Goal: Information Seeking & Learning: Learn about a topic

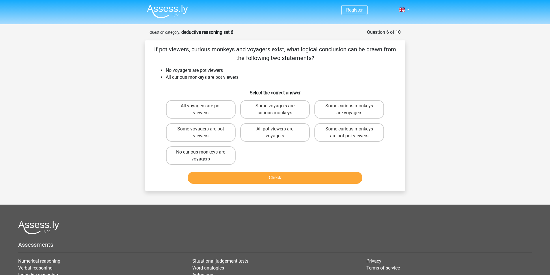
click at [206, 157] on label "No curious monkeys are voyagers" at bounding box center [201, 155] width 70 height 18
click at [204, 156] on input "No curious monkeys are voyagers" at bounding box center [203, 154] width 4 height 4
radio input "true"
click at [275, 178] on button "Check" at bounding box center [275, 178] width 175 height 12
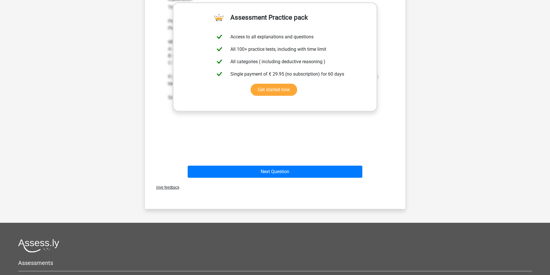
scroll to position [202, 0]
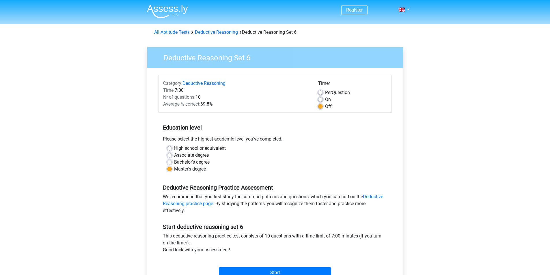
scroll to position [87, 0]
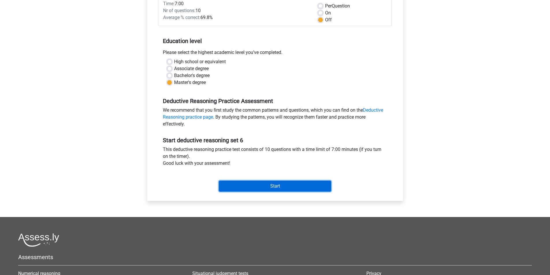
click at [286, 188] on input "Start" at bounding box center [275, 186] width 112 height 11
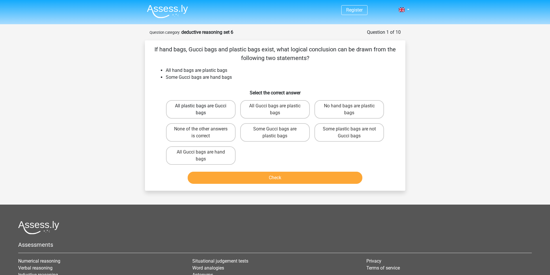
click at [221, 114] on label "All plastic bags are Gucci bags" at bounding box center [201, 109] width 70 height 18
click at [204, 110] on input "All plastic bags are Gucci bags" at bounding box center [203, 108] width 4 height 4
radio input "true"
click at [281, 177] on button "Check" at bounding box center [275, 178] width 175 height 12
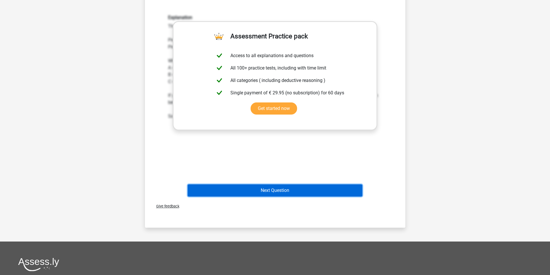
click at [264, 190] on button "Next Question" at bounding box center [275, 191] width 175 height 12
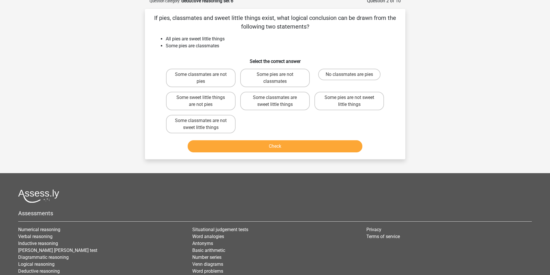
scroll to position [29, 0]
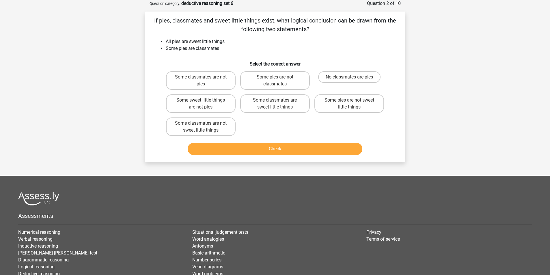
click at [276, 149] on button "Check" at bounding box center [275, 149] width 175 height 12
click at [221, 78] on label "Some classmates are not pies" at bounding box center [201, 80] width 70 height 18
click at [204, 78] on input "Some classmates are not pies" at bounding box center [203, 79] width 4 height 4
radio input "true"
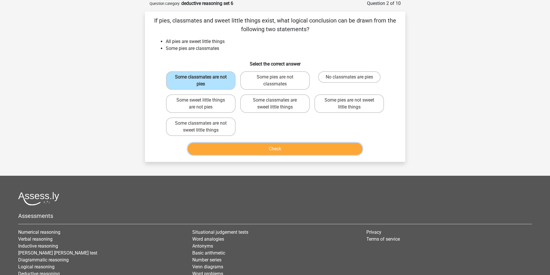
click at [271, 151] on button "Check" at bounding box center [275, 149] width 175 height 12
click at [287, 101] on label "Some classmates are sweet little things" at bounding box center [275, 103] width 70 height 18
click at [279, 101] on input "Some classmates are sweet little things" at bounding box center [277, 102] width 4 height 4
radio input "true"
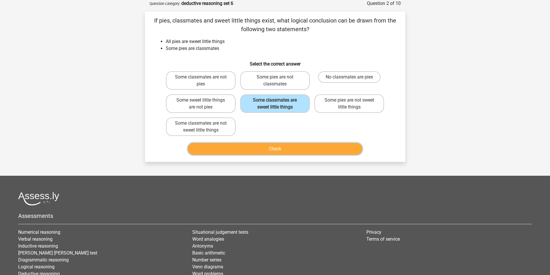
click at [275, 152] on button "Check" at bounding box center [275, 149] width 175 height 12
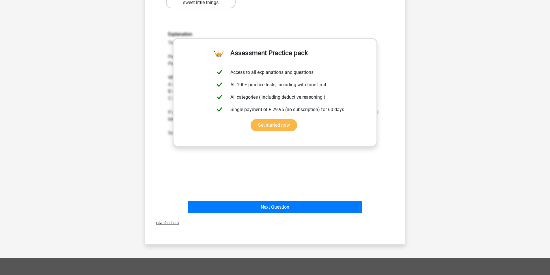
scroll to position [173, 0]
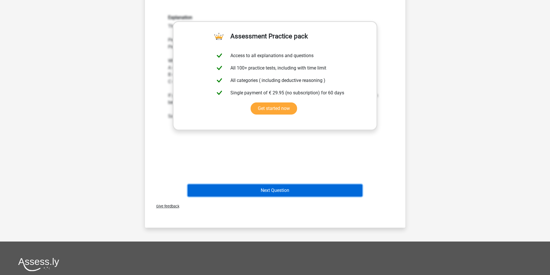
click at [278, 189] on button "Next Question" at bounding box center [275, 191] width 175 height 12
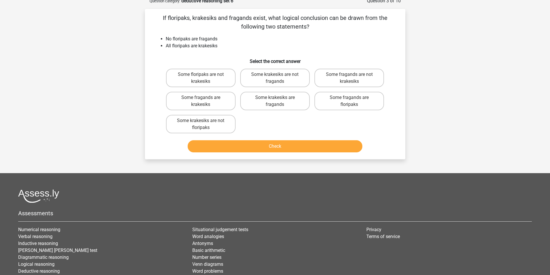
scroll to position [29, 0]
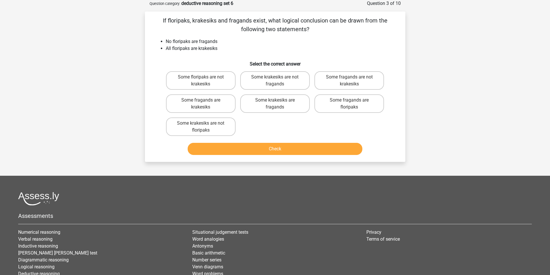
drag, startPoint x: 284, startPoint y: 79, endPoint x: 283, endPoint y: 115, distance: 36.7
click at [284, 79] on label "Some krakesiks are not fragands" at bounding box center [275, 80] width 70 height 18
click at [279, 79] on input "Some krakesiks are not fragands" at bounding box center [277, 79] width 4 height 4
radio input "true"
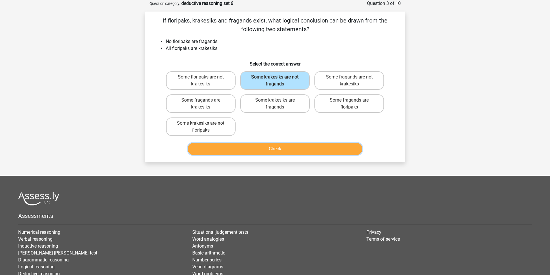
click at [287, 153] on button "Check" at bounding box center [275, 149] width 175 height 12
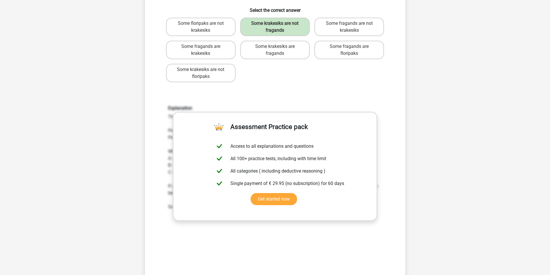
scroll to position [116, 0]
